Goal: Book appointment/travel/reservation

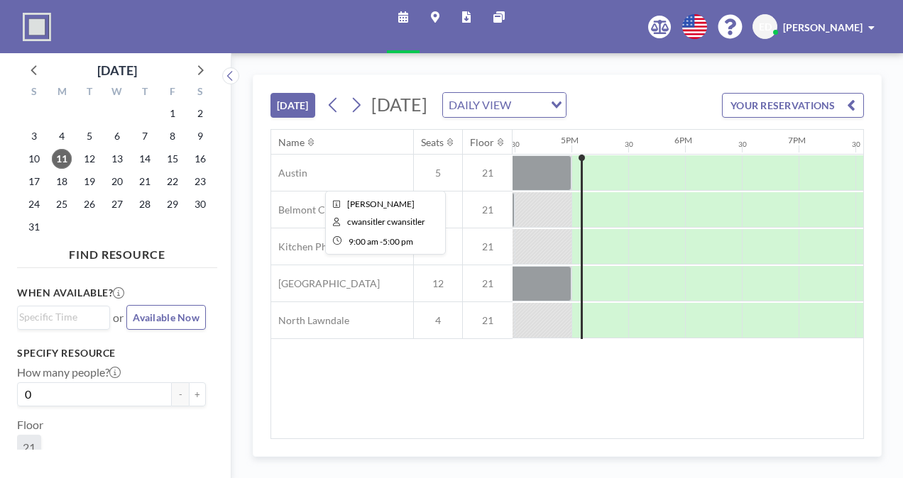
scroll to position [0, 1874]
click at [84, 156] on span "12" at bounding box center [90, 159] width 20 height 20
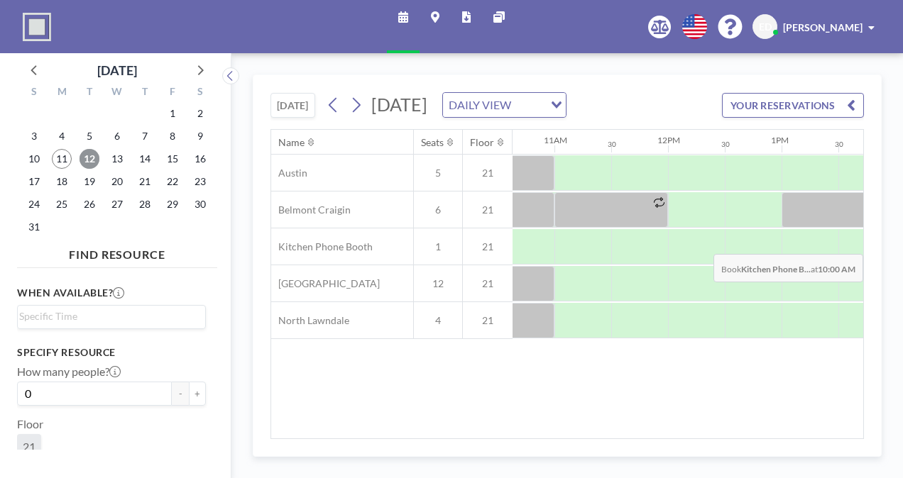
scroll to position [0, 1210]
click at [88, 163] on span "12" at bounding box center [90, 159] width 20 height 20
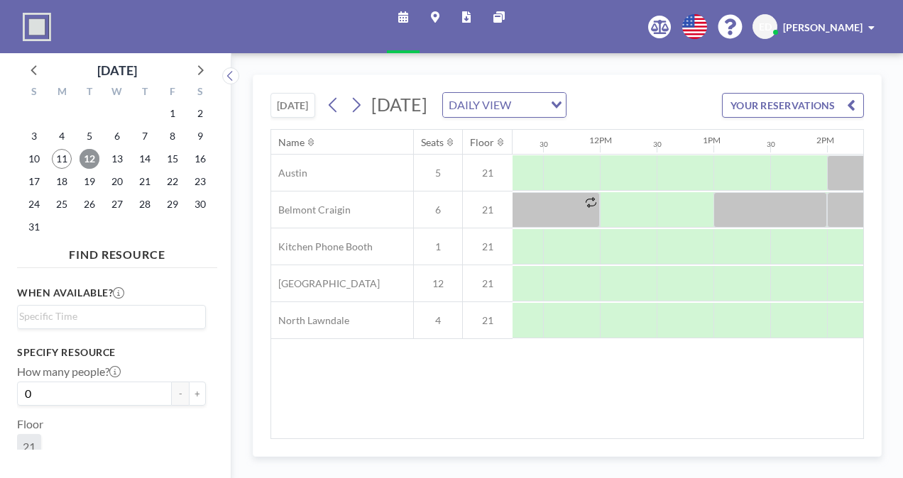
scroll to position [0, 1276]
click at [108, 158] on span "13" at bounding box center [117, 159] width 20 height 20
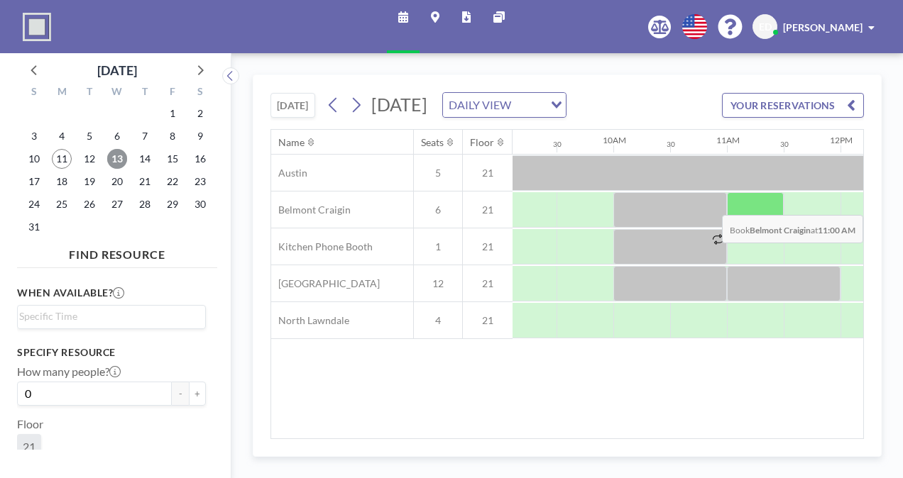
scroll to position [0, 1154]
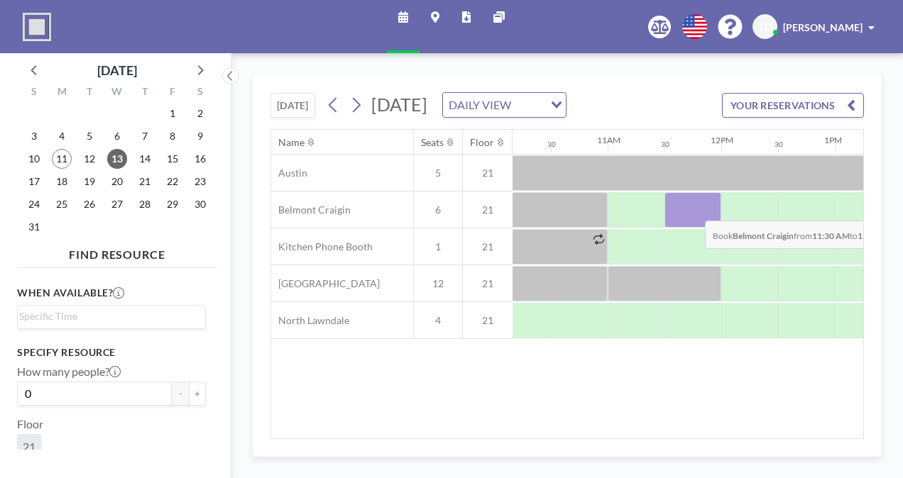
click at [694, 228] on div at bounding box center [692, 209] width 57 height 35
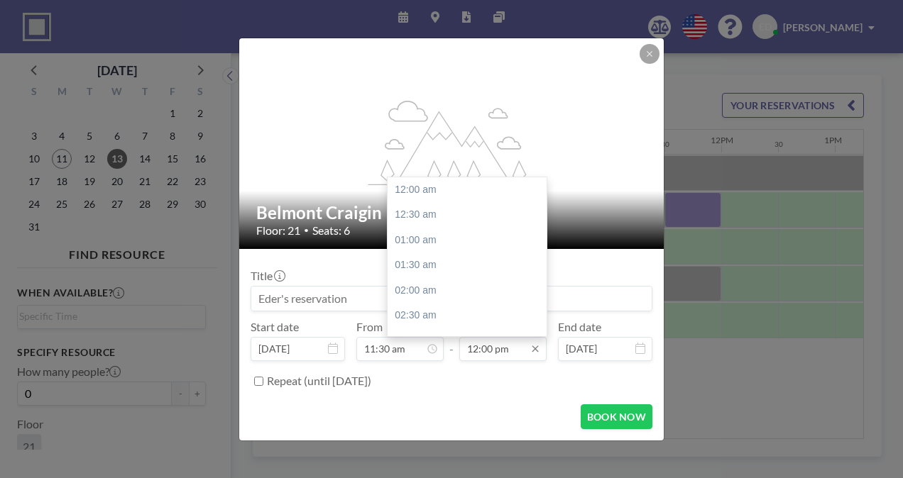
scroll to position [606, 0]
click at [486, 349] on input "12:00 pm" at bounding box center [502, 349] width 87 height 24
click at [500, 349] on input "12:30 pm" at bounding box center [502, 349] width 87 height 24
type input "12:30 pm"
click at [426, 203] on div "12:00 am 12:30 am 01:00 am 01:30 am 02:00 am 02:30 am 03:00 am 03:30 am 04:00 a…" at bounding box center [471, 256] width 166 height 159
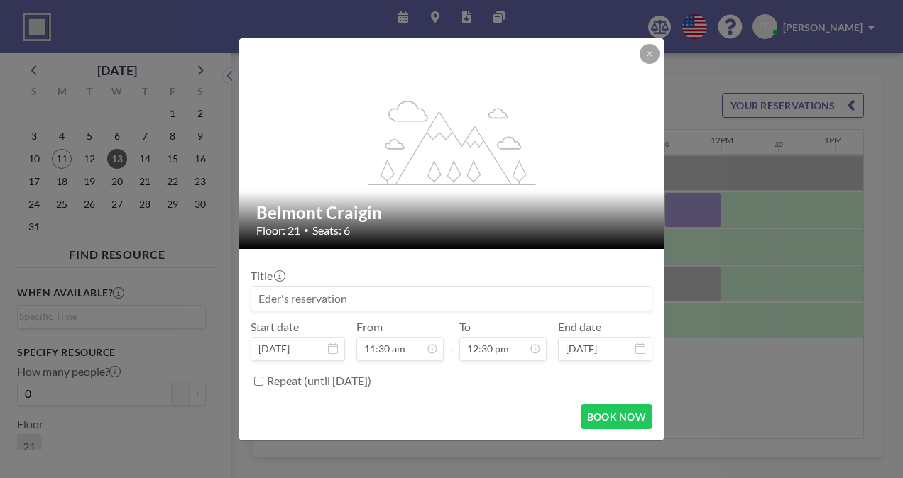
click at [390, 304] on input at bounding box center [451, 299] width 400 height 24
click at [628, 429] on form "Title Start date [DATE] From 11:30 am - To 12:30 pm End date [DATE] Repeat (unt…" at bounding box center [451, 345] width 425 height 192
click at [617, 413] on button "BOOK NOW" at bounding box center [617, 417] width 72 height 25
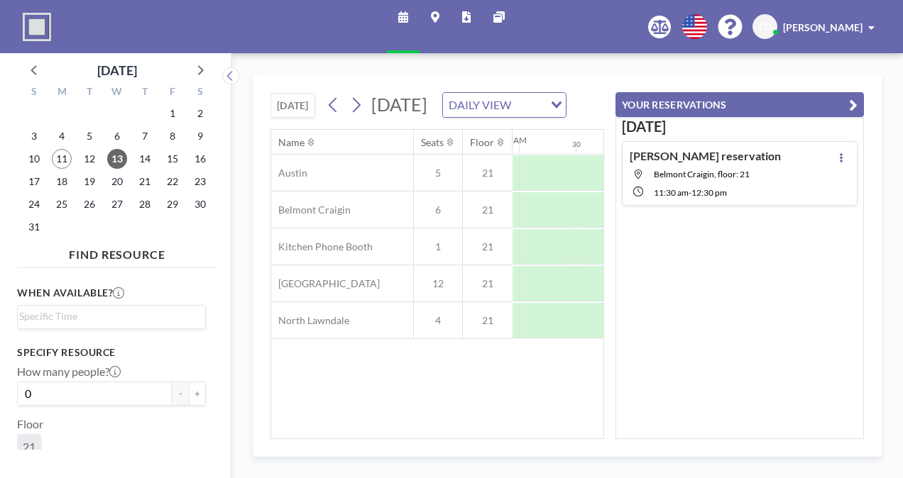
scroll to position [0, 852]
